Goal: Share content

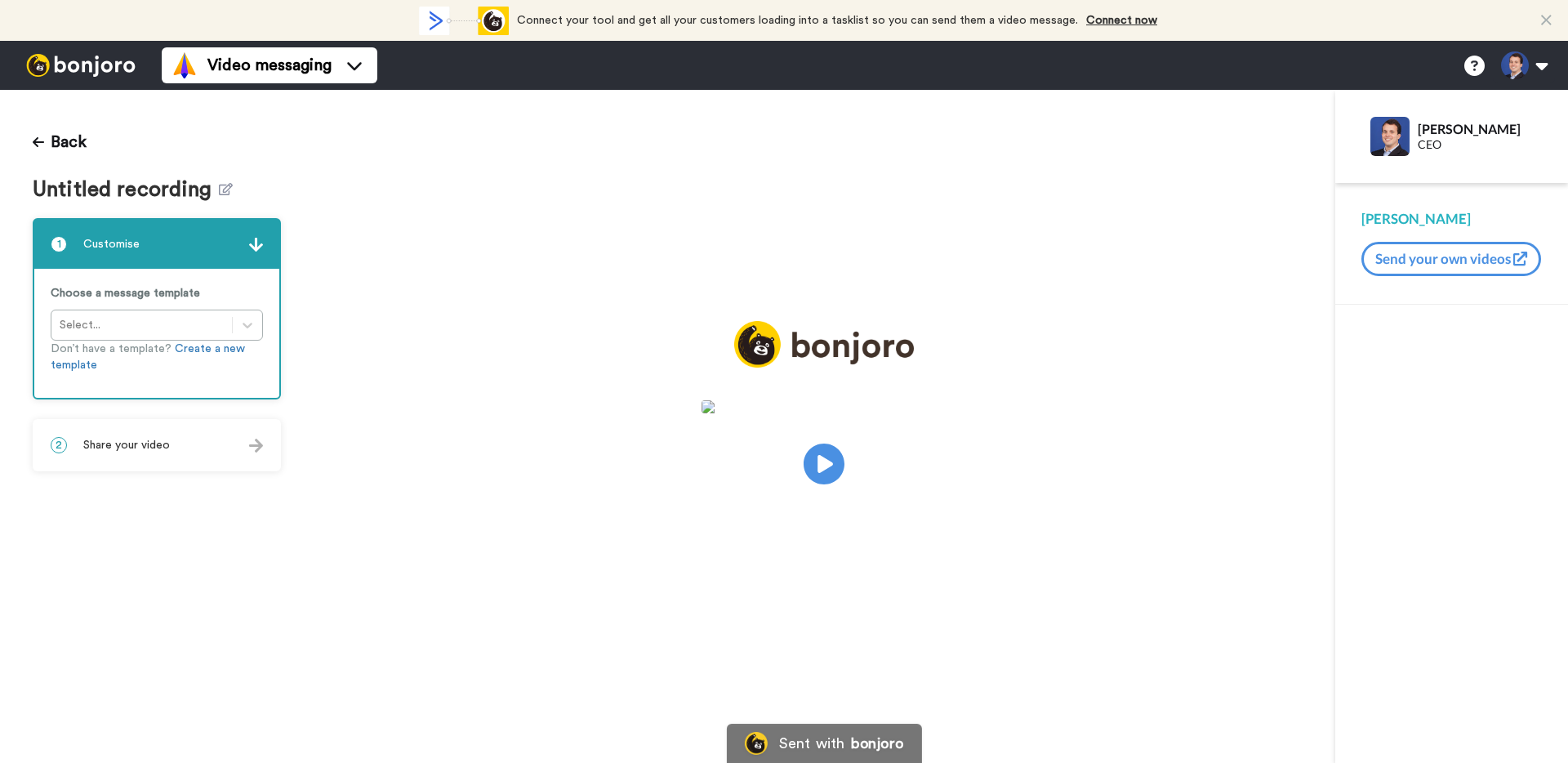
drag, startPoint x: 188, startPoint y: 456, endPoint x: 170, endPoint y: 464, distance: 19.7
click at [188, 455] on div "2 Share your video" at bounding box center [157, 445] width 245 height 49
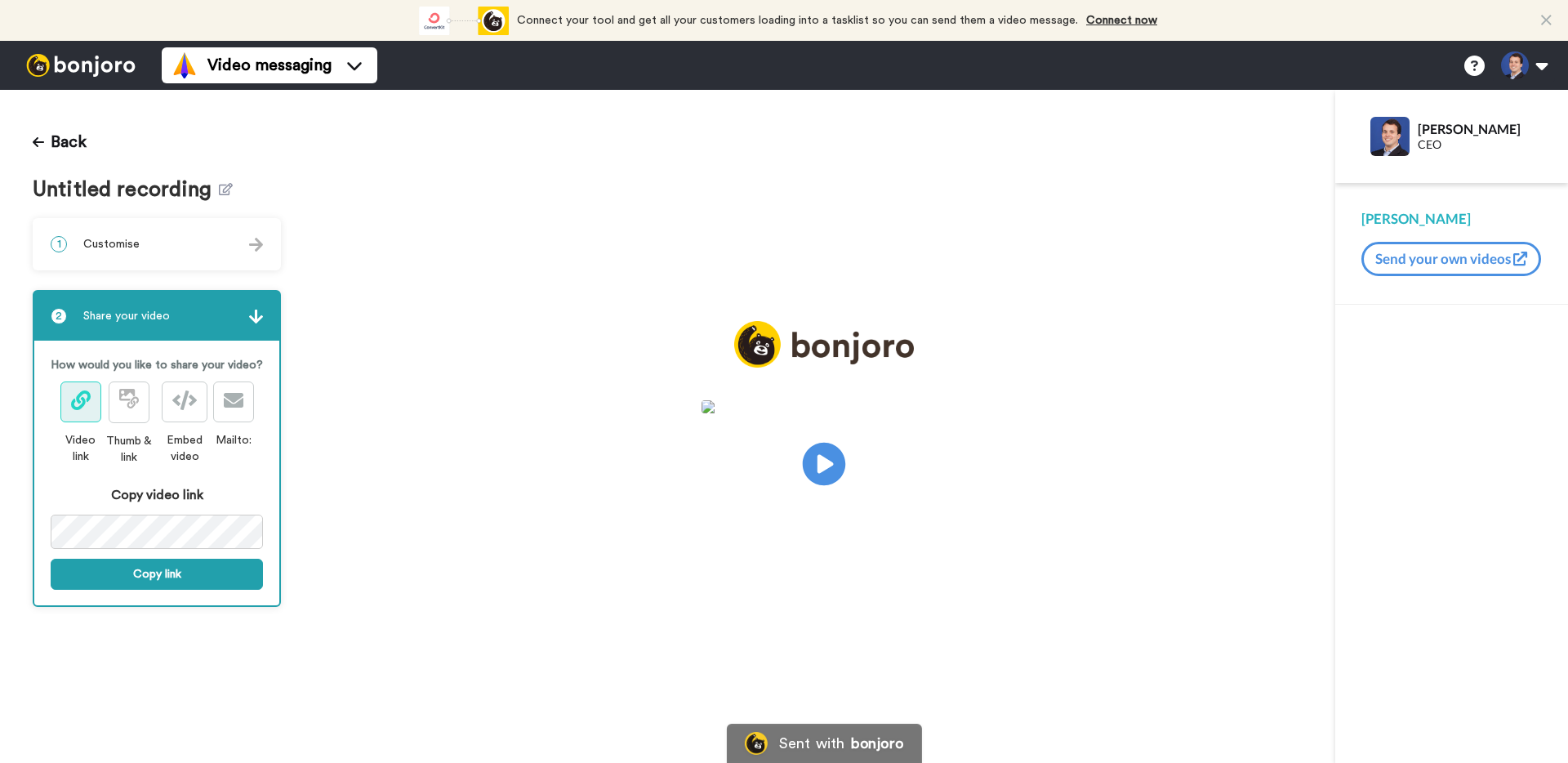
click at [816, 456] on icon at bounding box center [825, 464] width 44 height 44
click at [217, 582] on button "Copy link" at bounding box center [157, 574] width 212 height 31
